Goal: Task Accomplishment & Management: Use online tool/utility

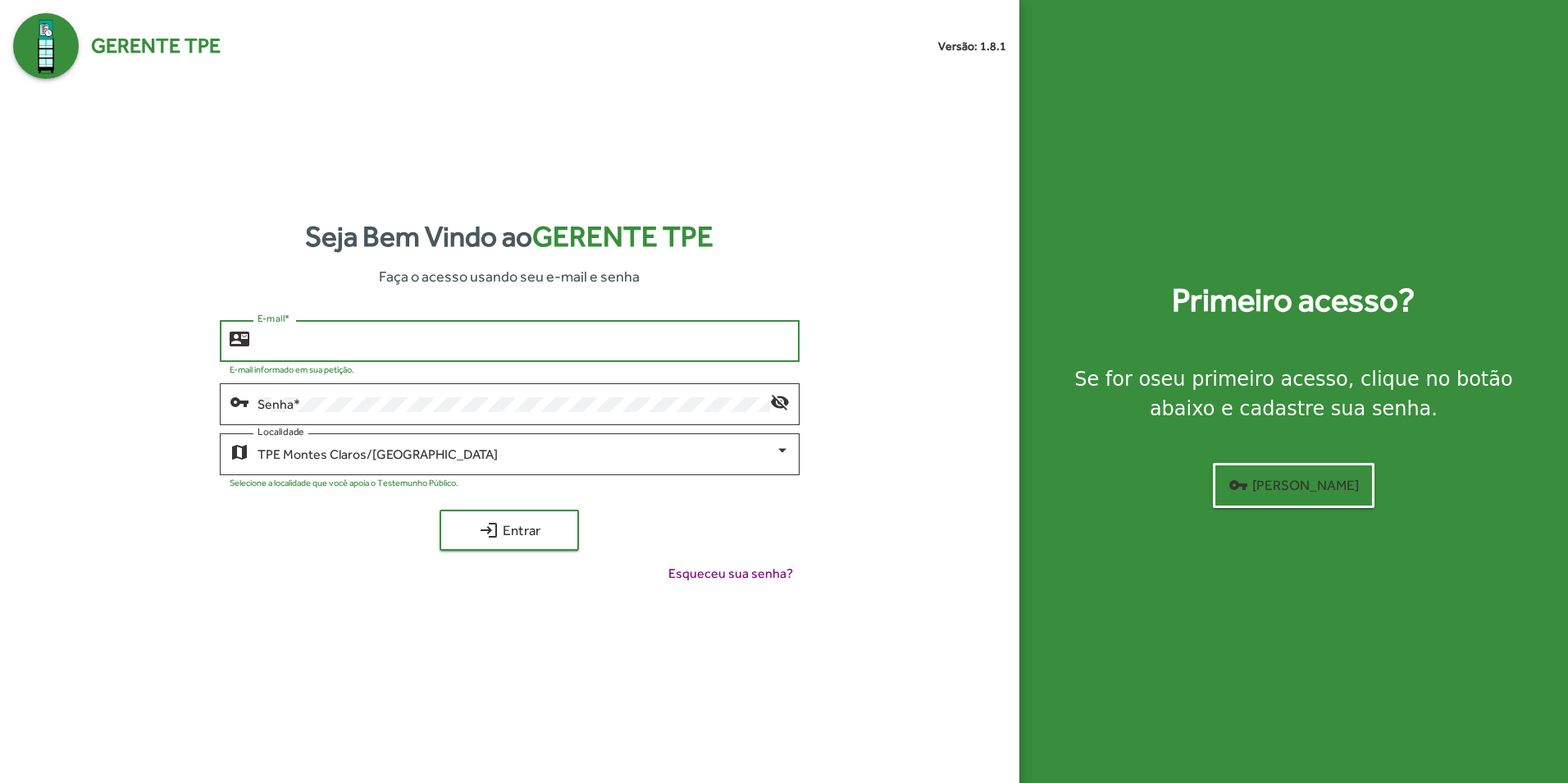
click at [417, 341] on input "E-mail *" at bounding box center [523, 341] width 531 height 15
click at [393, 396] on div "Senha *" at bounding box center [513, 402] width 512 height 45
click at [440, 509] on button "login Entrar" at bounding box center [509, 529] width 139 height 41
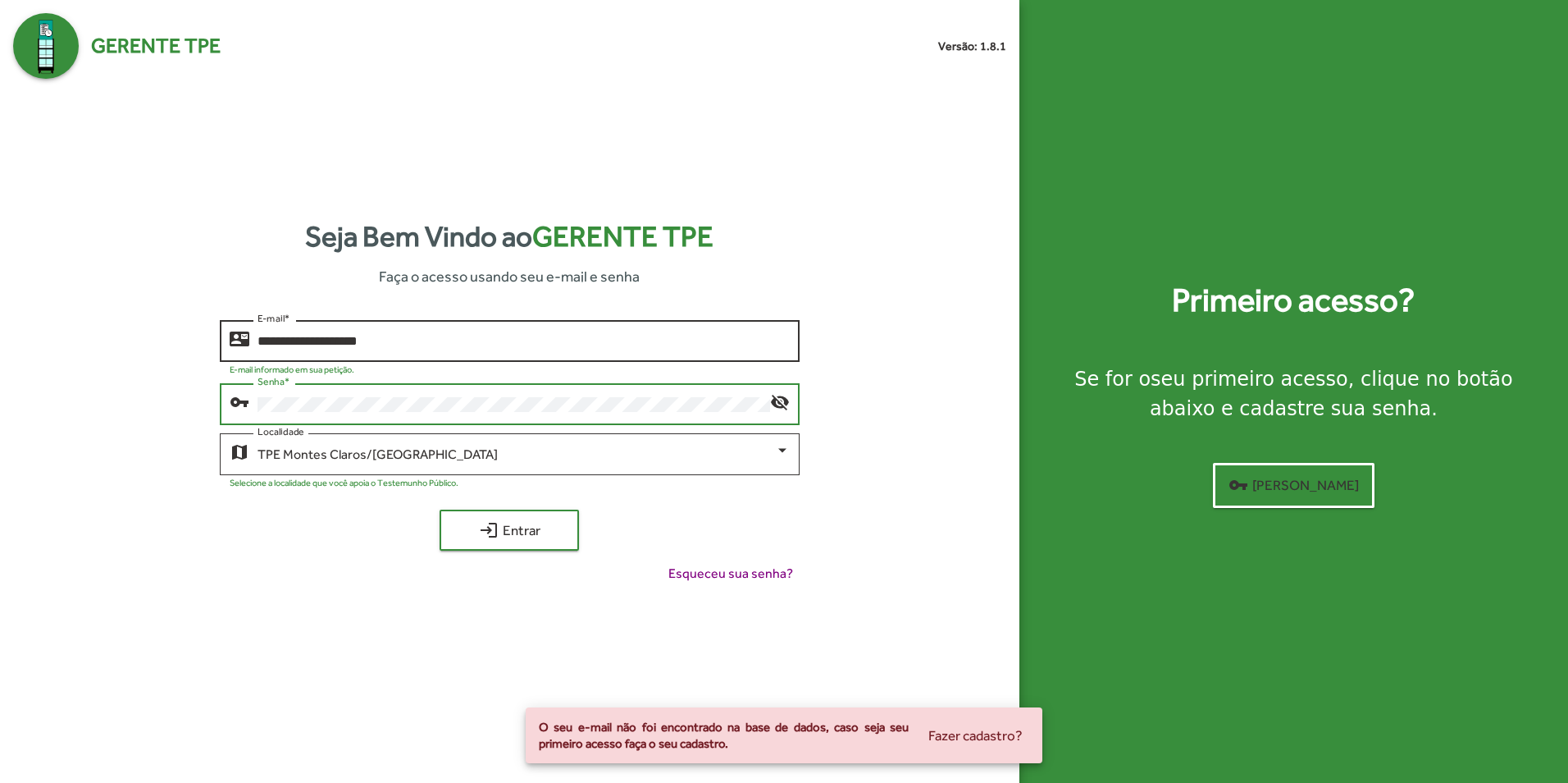
click at [324, 344] on input "**********" at bounding box center [523, 341] width 531 height 15
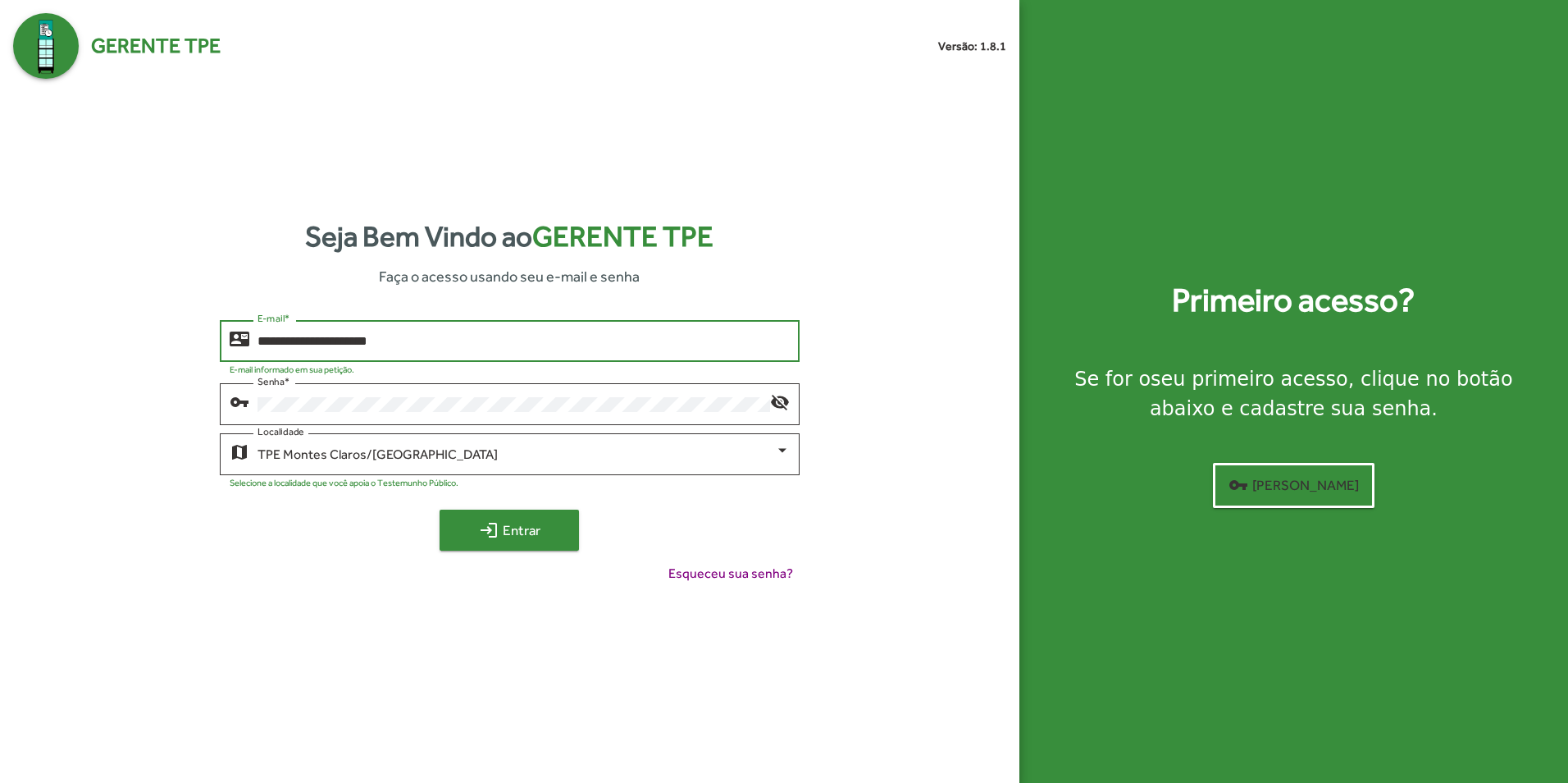
type input "**********"
click at [503, 538] on span "login Entrar" at bounding box center [509, 530] width 110 height 30
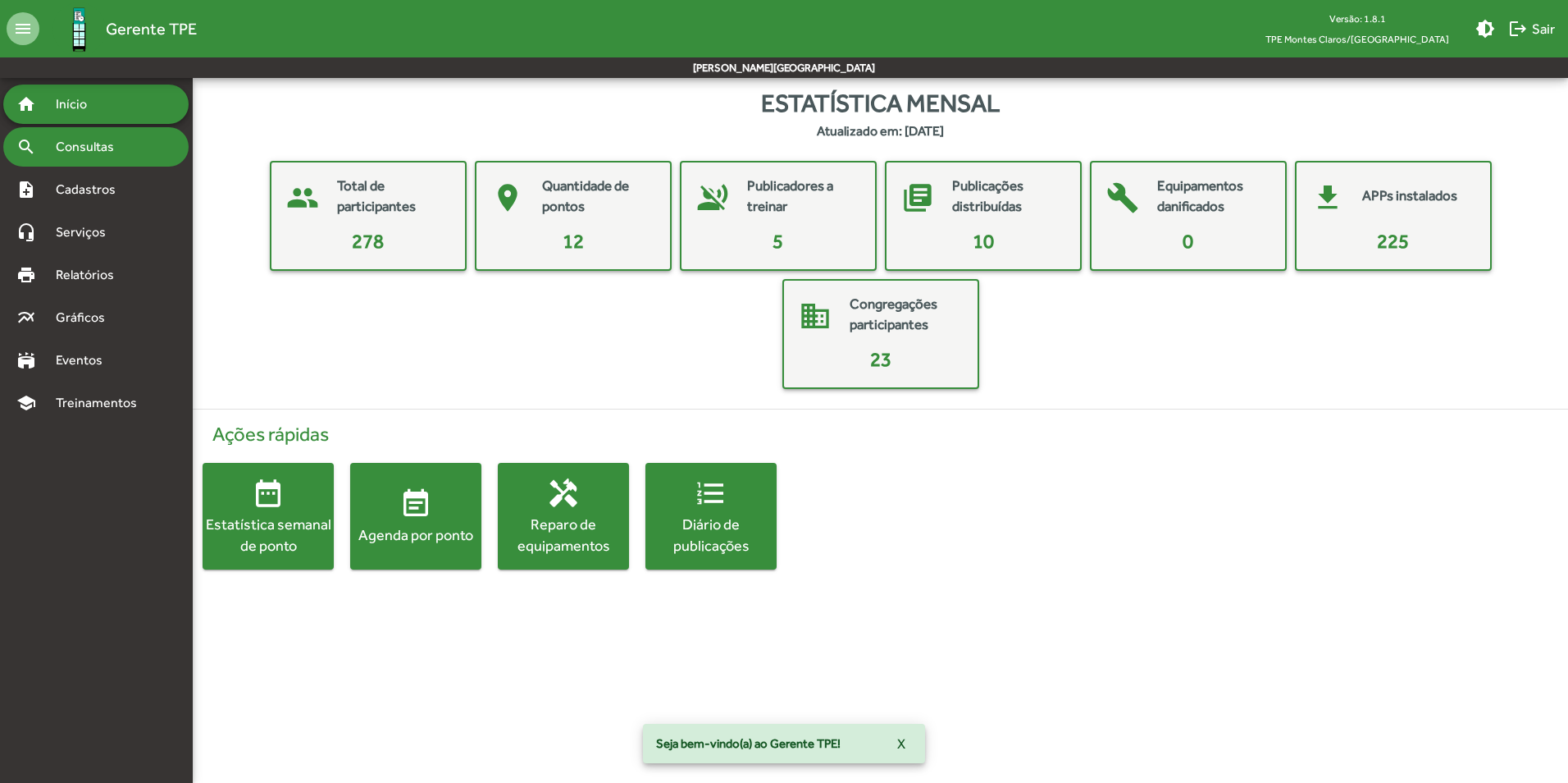
click at [93, 148] on span "Consultas" at bounding box center [90, 147] width 89 height 19
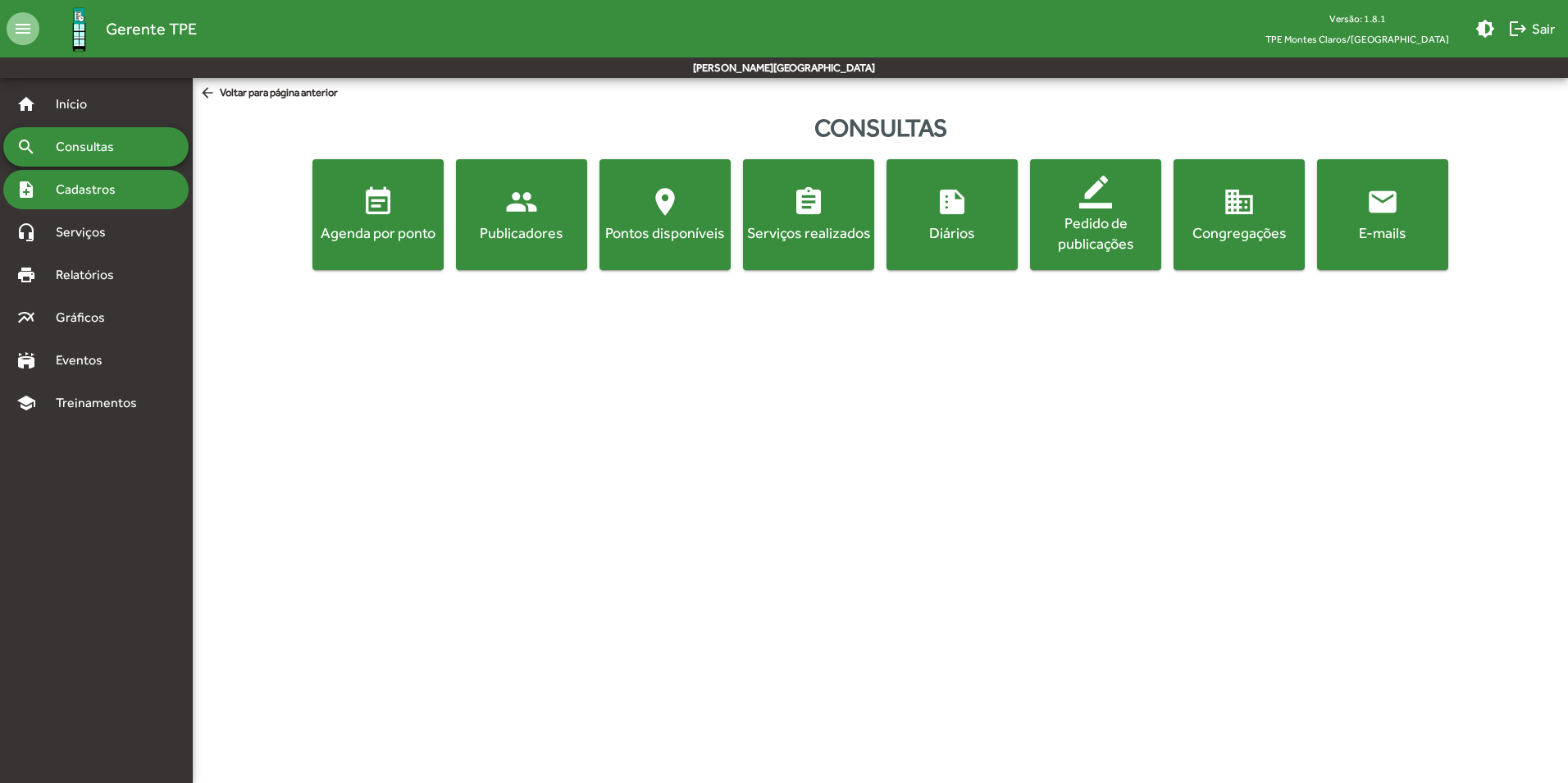
click at [111, 181] on span "Cadastros" at bounding box center [91, 189] width 91 height 19
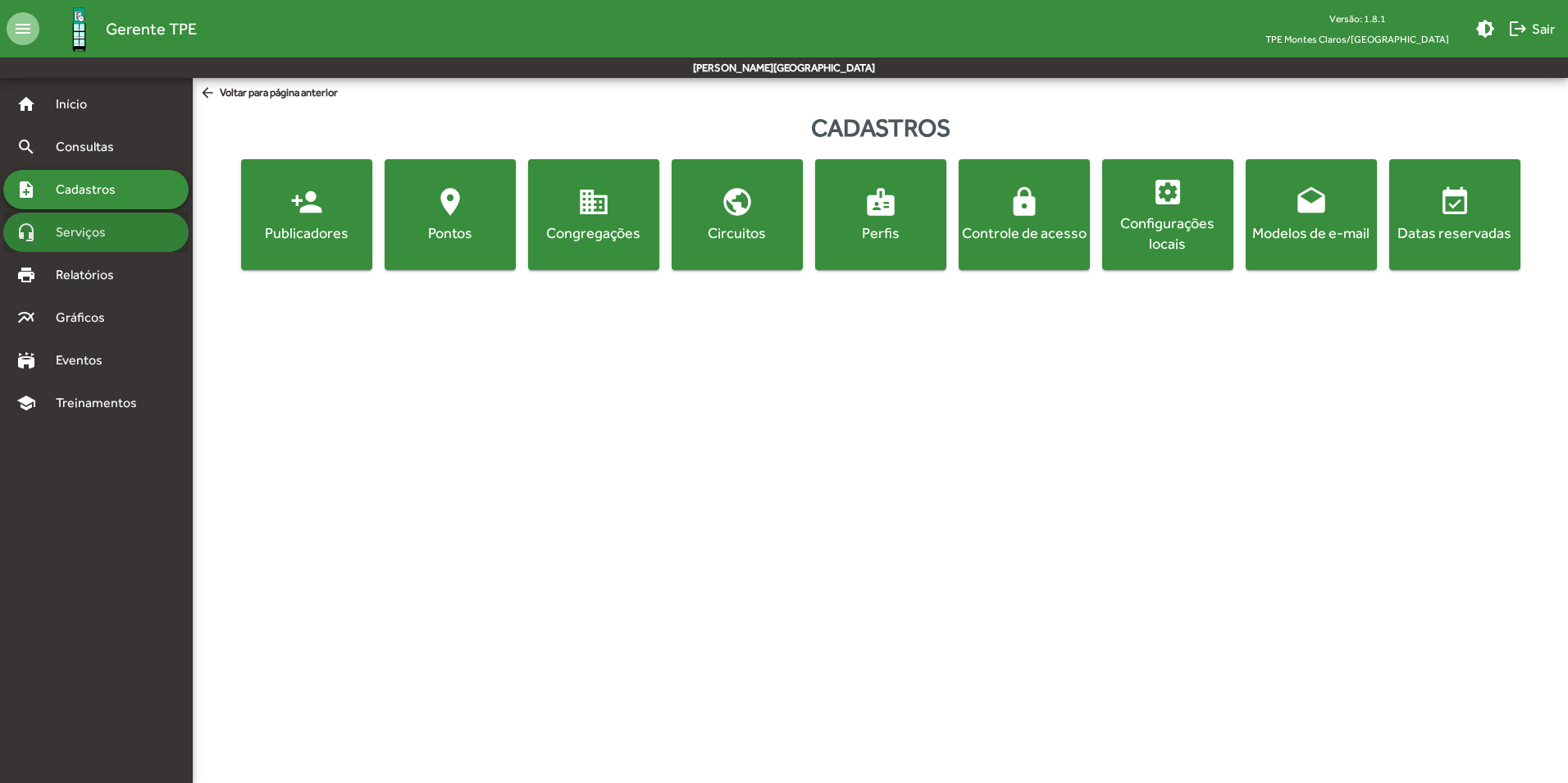
click at [93, 231] on span "Serviços" at bounding box center [87, 231] width 82 height 19
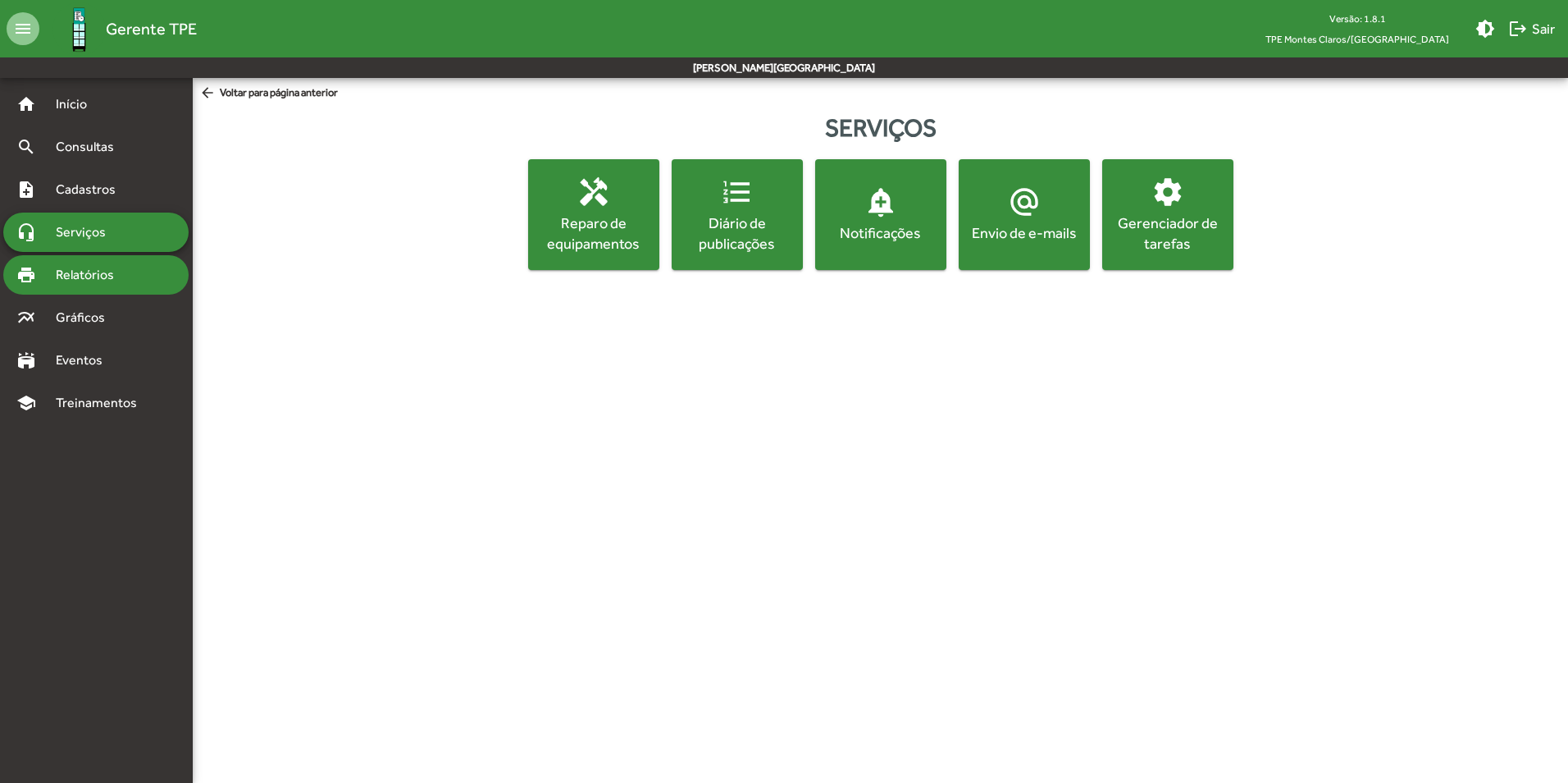
click at [98, 269] on span "Relatórios" at bounding box center [90, 274] width 89 height 19
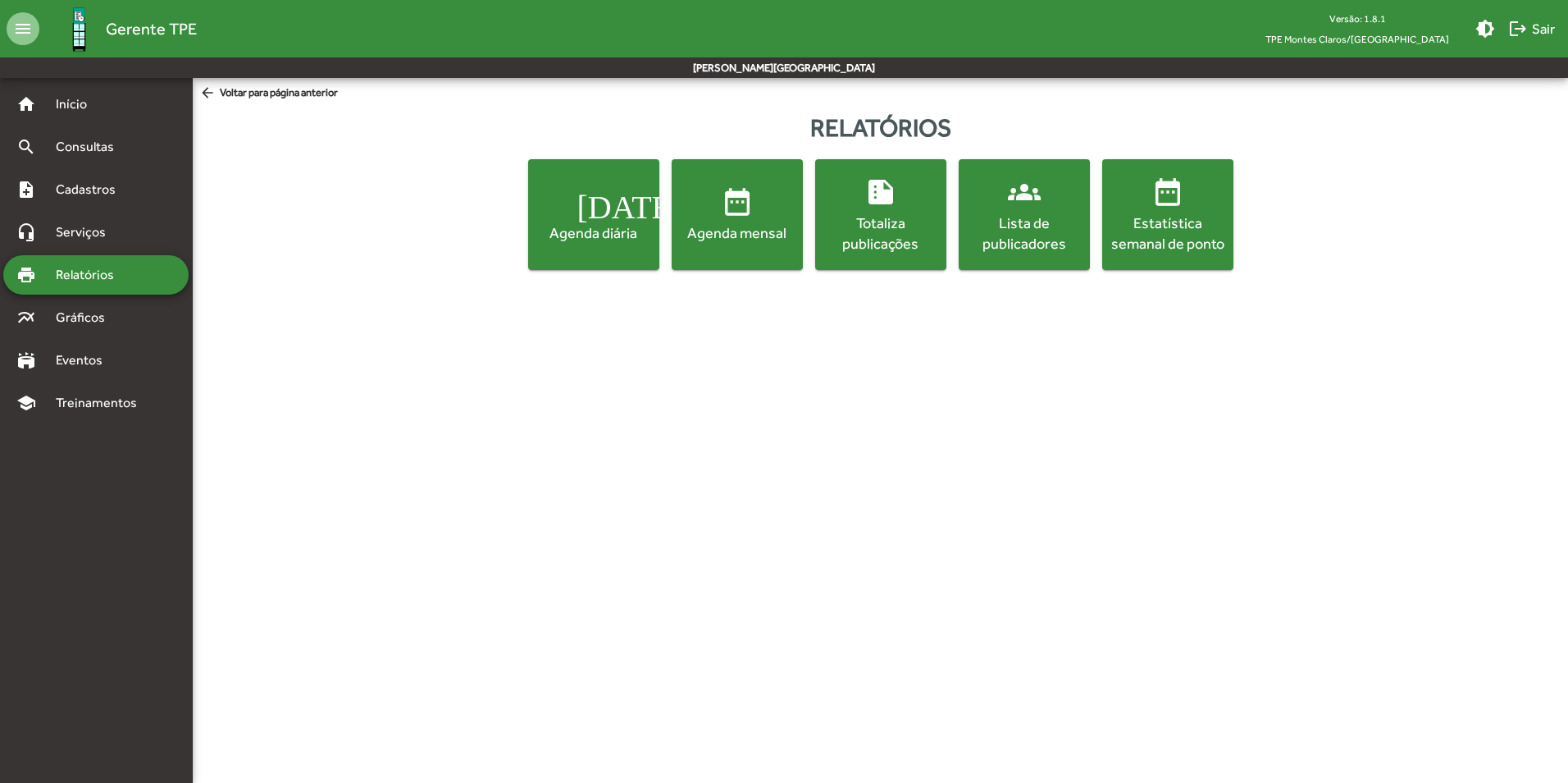
click at [1024, 220] on div "Lista de publicadores" at bounding box center [1023, 232] width 124 height 41
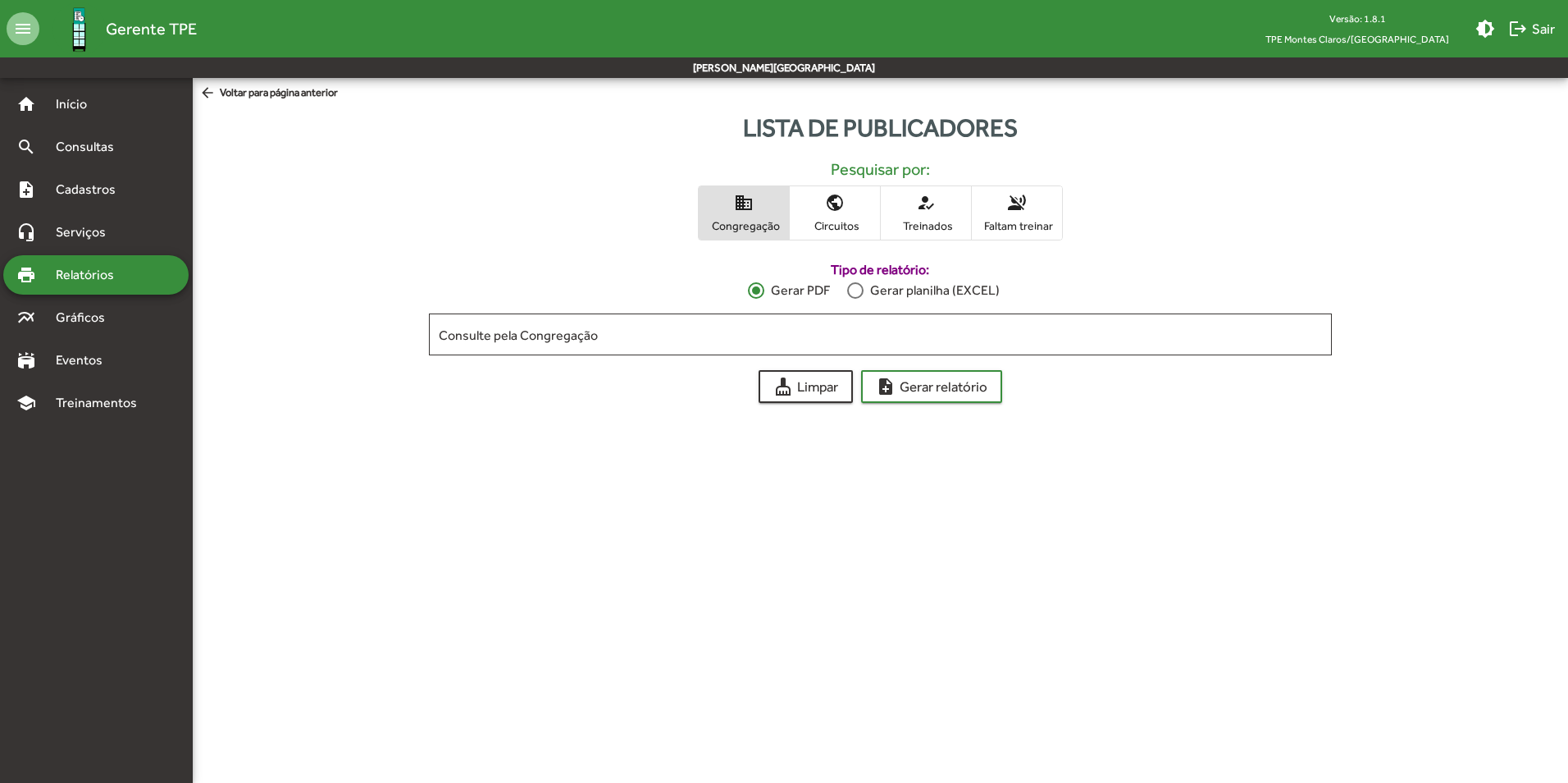
click at [1032, 223] on span "Faltam treinar" at bounding box center [1017, 226] width 82 height 15
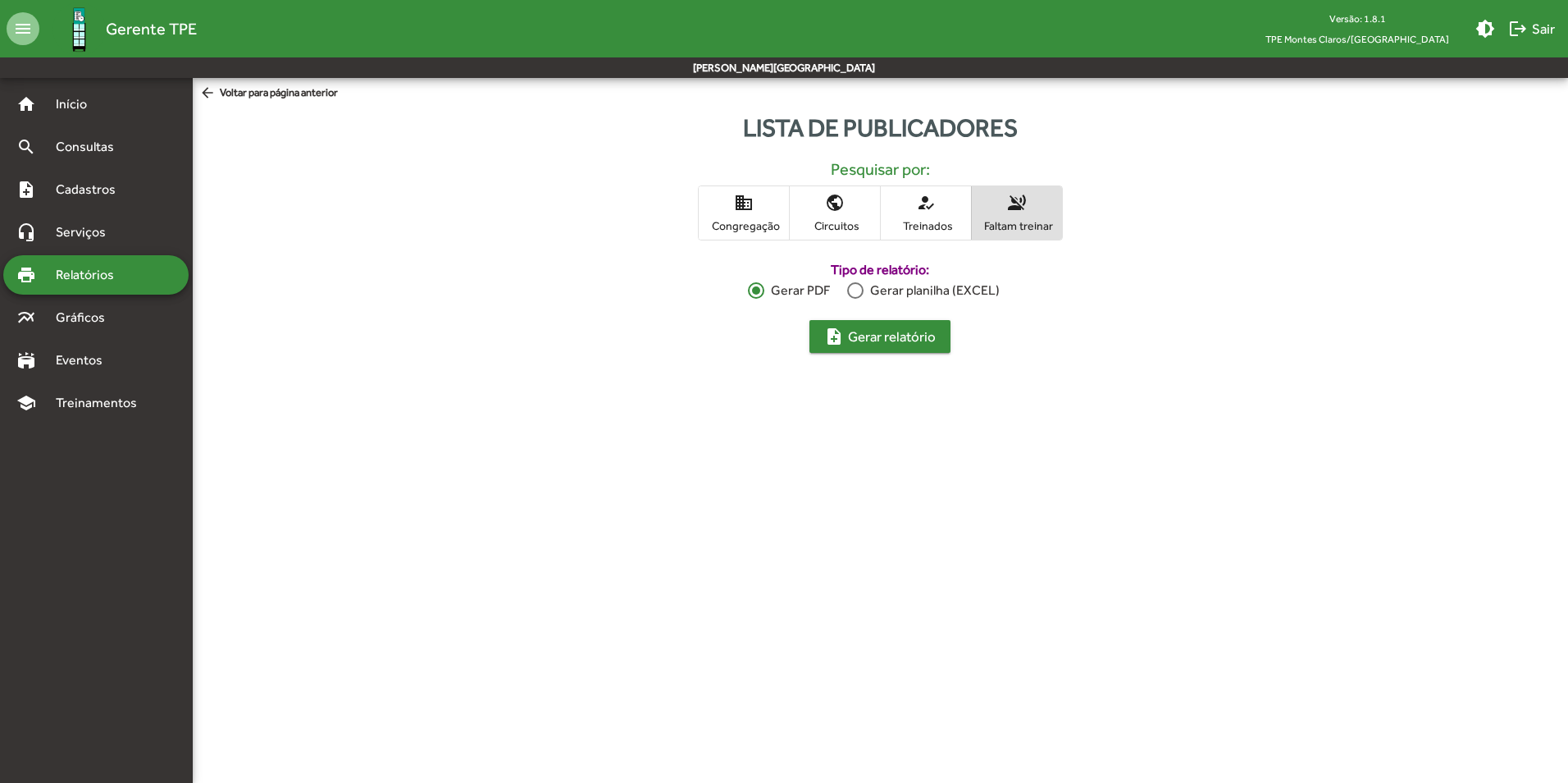
click at [893, 336] on span "note_add Gerar relatório" at bounding box center [879, 337] width 112 height 30
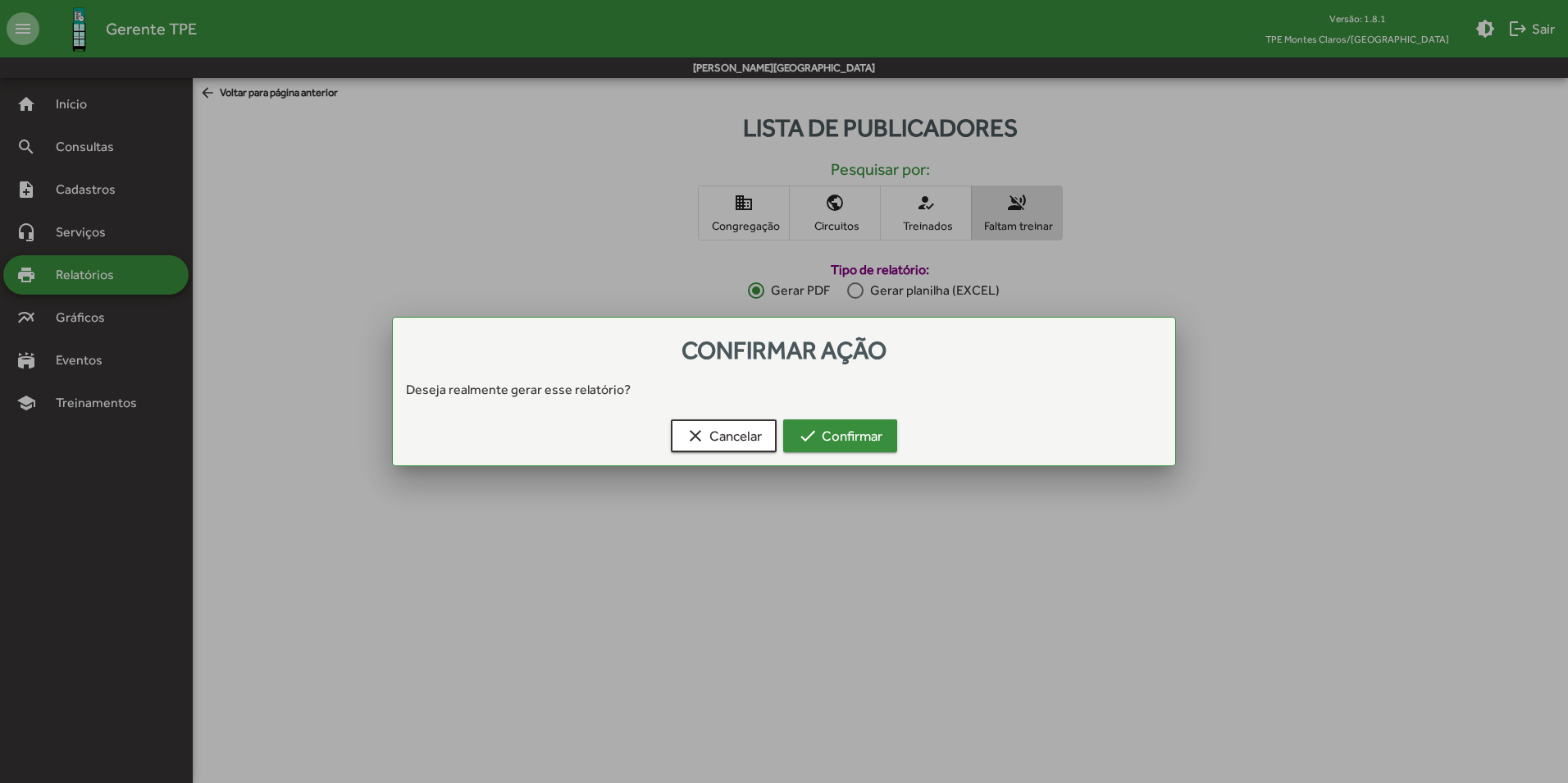
click at [863, 444] on span "check Confirmar" at bounding box center [840, 435] width 85 height 30
